Goal: Transaction & Acquisition: Purchase product/service

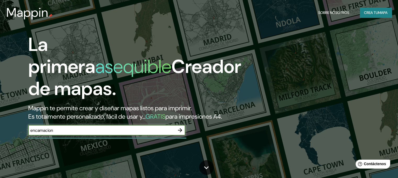
type input "encarnacion [GEOGRAPHIC_DATA]"
click at [179, 133] on icon "button" at bounding box center [180, 130] width 6 height 6
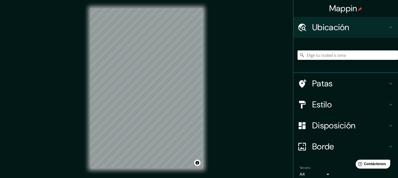
click at [344, 53] on input "Elige tu ciudad o zona" at bounding box center [348, 54] width 101 height 9
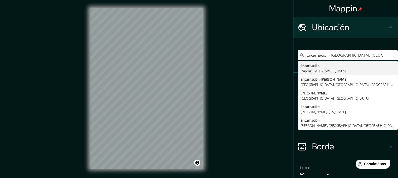
type input "Encarnación, [GEOGRAPHIC_DATA], [GEOGRAPHIC_DATA]"
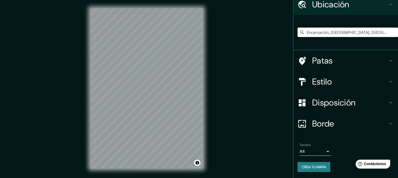
click at [332, 123] on h4 "Borde" at bounding box center [349, 123] width 75 height 10
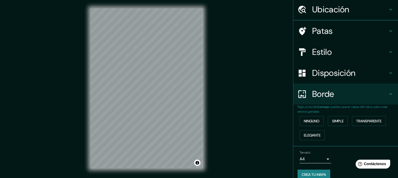
scroll to position [23, 0]
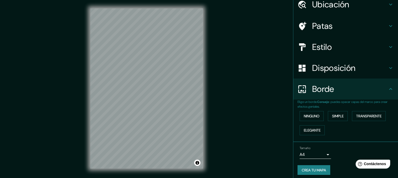
click at [329, 89] on font "Borde" at bounding box center [323, 88] width 22 height 11
click at [361, 48] on h4 "Estilo" at bounding box center [349, 47] width 75 height 10
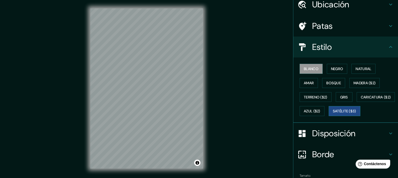
click at [329, 116] on button "Satélite ($3)" at bounding box center [345, 111] width 32 height 10
